Goal: Communication & Community: Answer question/provide support

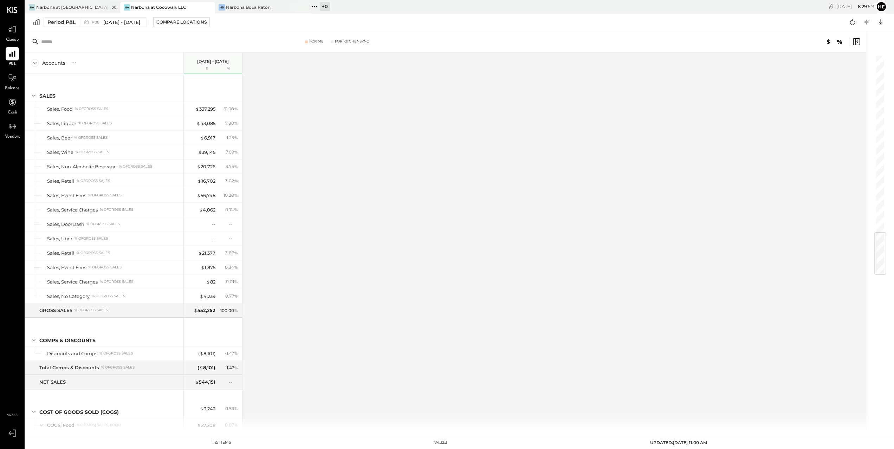
scroll to position [1501, 0]
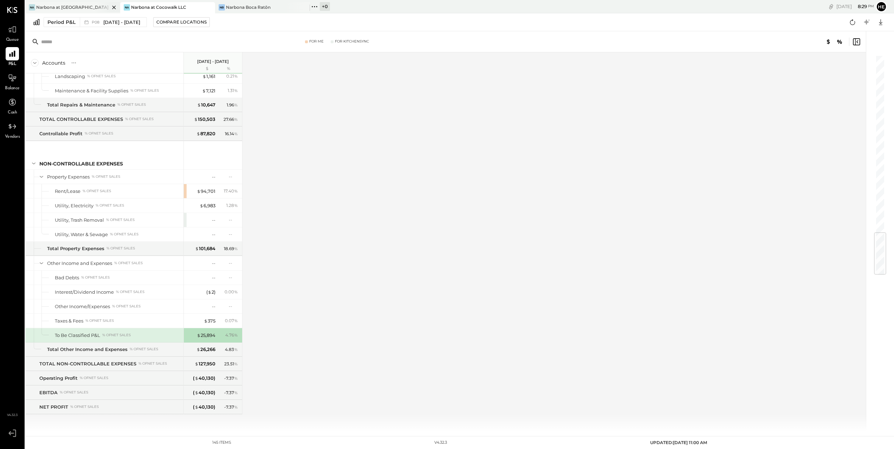
click at [66, 5] on div "Narbona at [GEOGRAPHIC_DATA] LLC" at bounding box center [72, 7] width 73 height 6
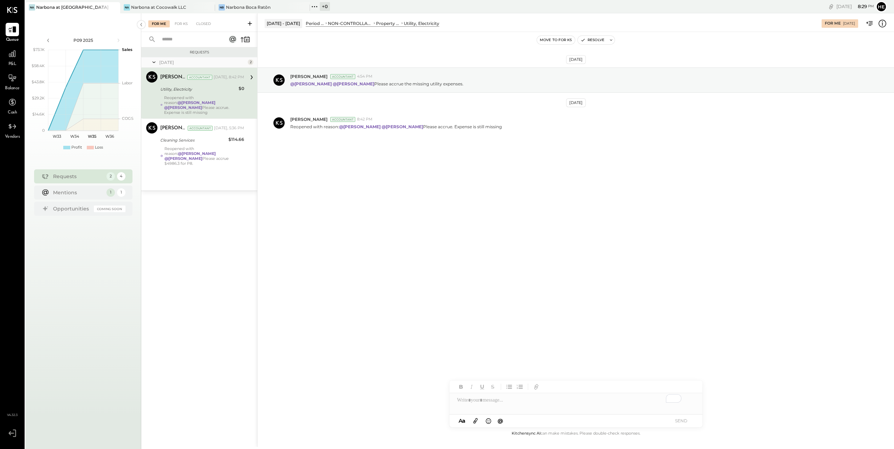
click at [224, 165] on div "[DATE] 2 [PERSON_NAME] Accountant [PERSON_NAME] Accountant [DATE], 8:42 PM Util…" at bounding box center [199, 123] width 116 height 133
click at [204, 141] on div "[PERSON_NAME] Accountant [DATE], 5:36 PM Cleaning Services $114.66 Reopened wit…" at bounding box center [202, 144] width 84 height 44
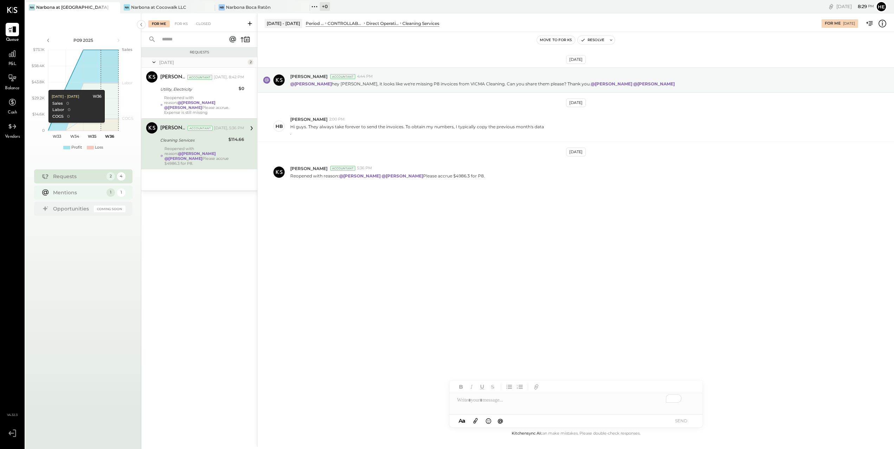
click at [73, 190] on div "Mentions" at bounding box center [78, 192] width 50 height 7
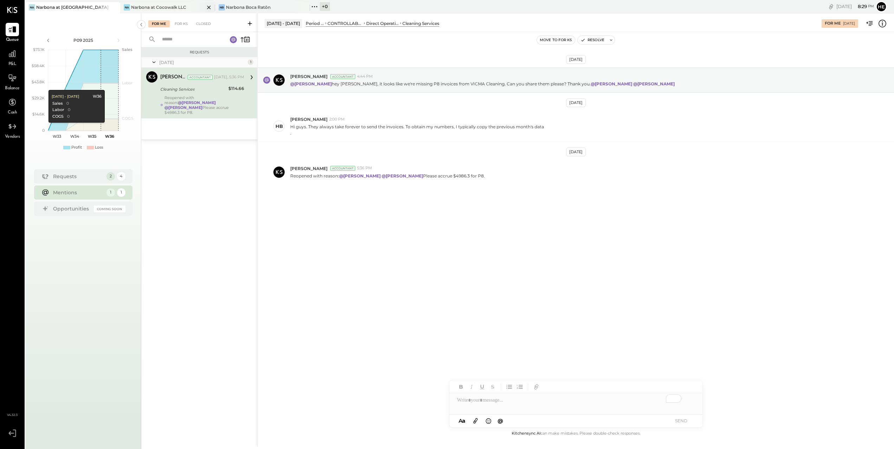
click at [145, 4] on div "Narbona at Cocowalk LLC" at bounding box center [158, 7] width 55 height 6
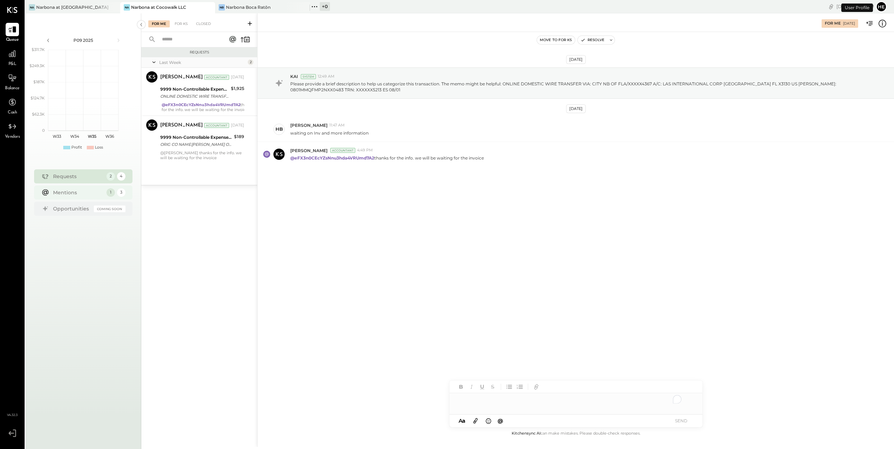
click at [79, 180] on div "Requests 2 4 Mentions 1 3 Opportunities Coming Soon" at bounding box center [83, 193] width 98 height 48
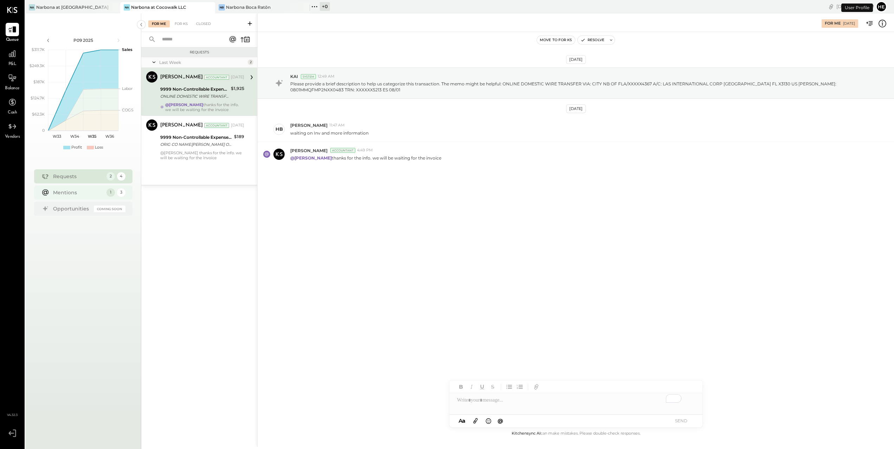
click at [78, 191] on div "Mentions" at bounding box center [78, 192] width 50 height 7
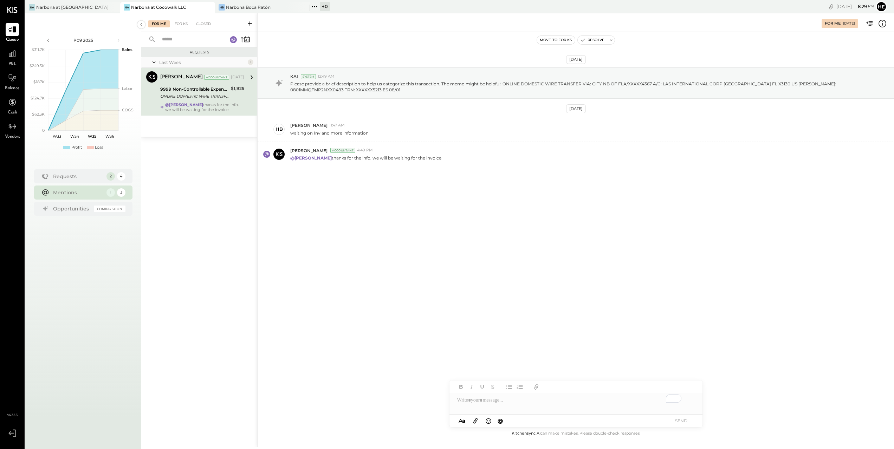
click at [78, 191] on div "Mentions" at bounding box center [78, 192] width 50 height 7
click at [267, 13] on div "For Me [DATE]" at bounding box center [576, 22] width 636 height 19
click at [270, 8] on div "Narbona Boca Ratōn" at bounding box center [248, 7] width 45 height 6
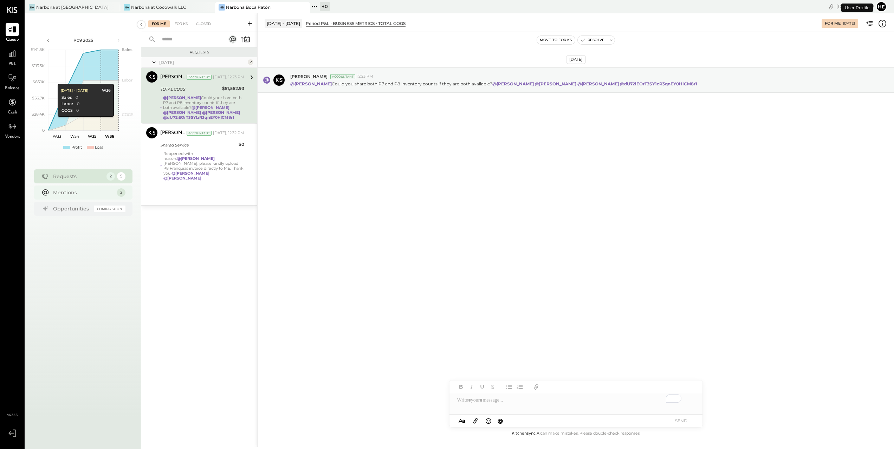
click at [99, 191] on div "Mentions" at bounding box center [83, 192] width 60 height 7
click at [473, 422] on icon at bounding box center [476, 421] width 8 height 8
click at [473, 419] on icon at bounding box center [476, 421] width 8 height 8
click at [475, 422] on icon at bounding box center [476, 421] width 8 height 8
click at [680, 422] on button "SEND" at bounding box center [681, 420] width 28 height 9
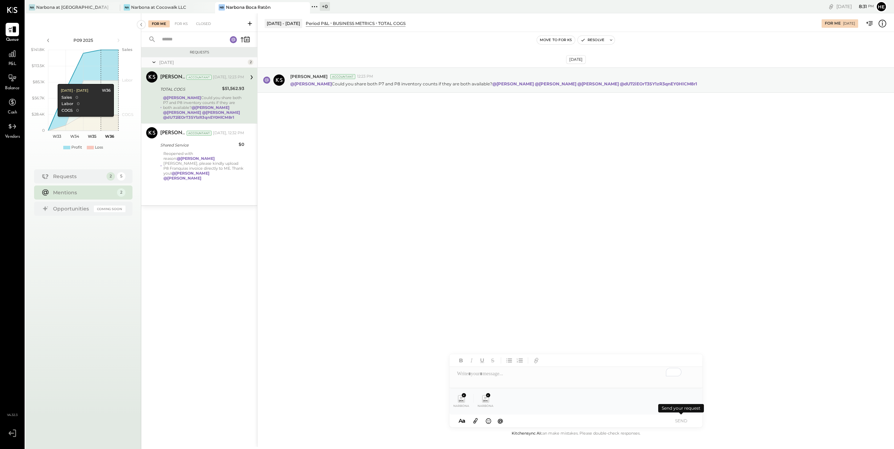
click at [677, 420] on button "SEND" at bounding box center [681, 420] width 28 height 9
click at [682, 420] on button "SEND" at bounding box center [681, 420] width 28 height 9
click at [490, 395] on button at bounding box center [488, 395] width 4 height 4
click at [685, 422] on button "SEND" at bounding box center [681, 420] width 28 height 9
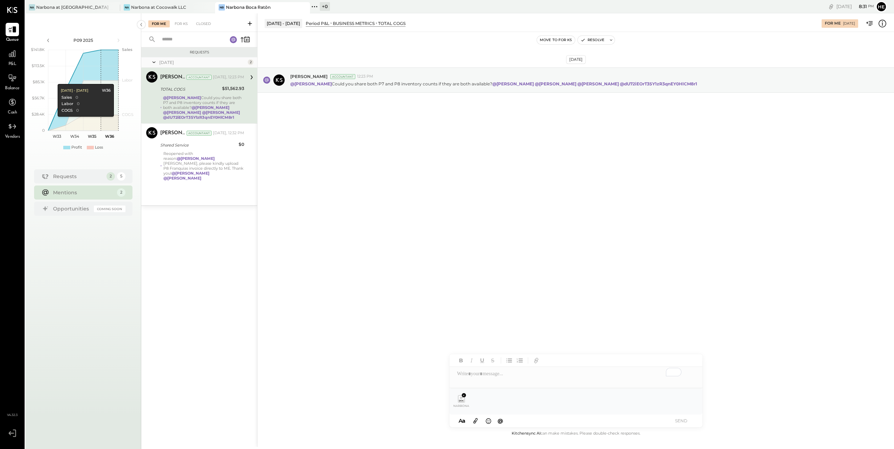
click at [685, 422] on button "SEND" at bounding box center [681, 420] width 28 height 9
click at [464, 395] on icon at bounding box center [463, 395] width 3 height 3
click at [882, 23] on icon at bounding box center [882, 23] width 1 height 0
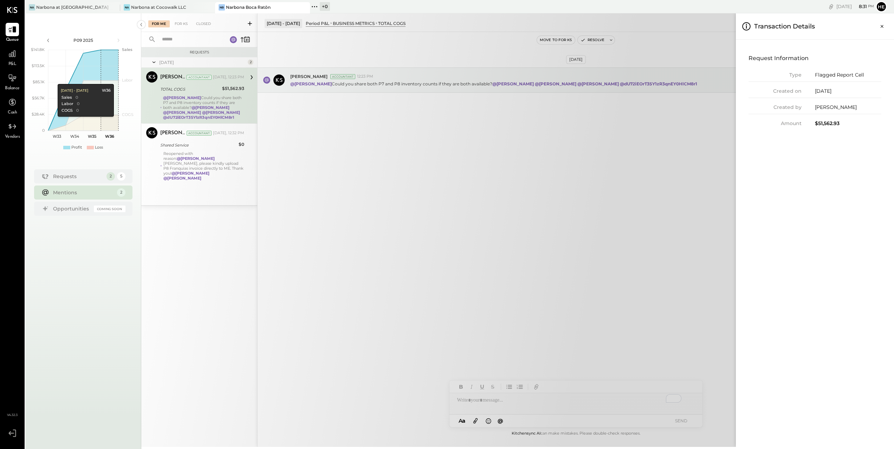
click at [711, 123] on div "For Me For KS Closed Requests [DATE] 2 [PERSON_NAME] Accountant [PERSON_NAME] A…" at bounding box center [517, 230] width 753 height 434
